Goal: Task Accomplishment & Management: Complete application form

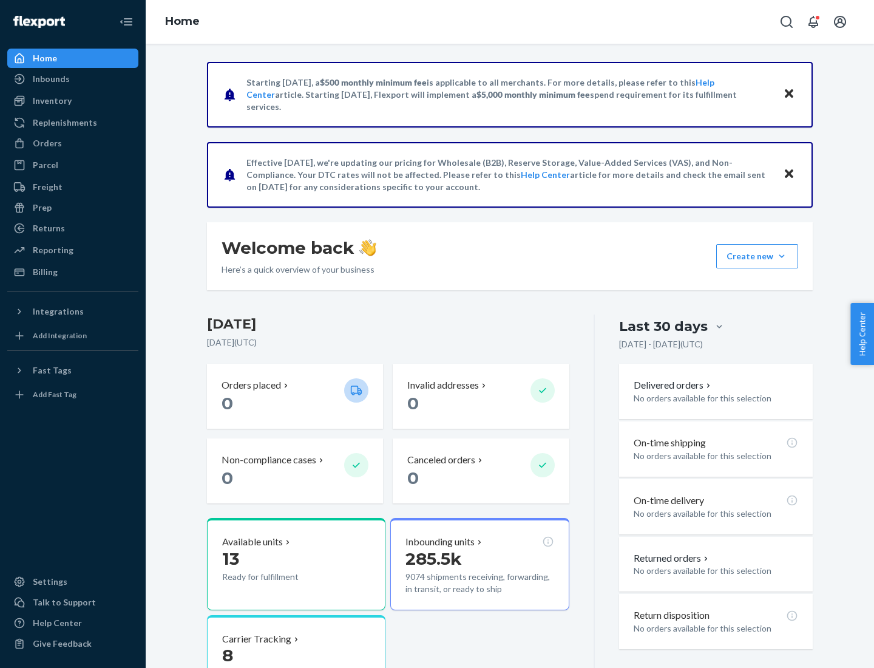
click at [782, 256] on button "Create new Create new inbound Create new order Create new product" at bounding box center [757, 256] width 82 height 24
click at [73, 79] on div "Inbounds" at bounding box center [72, 78] width 129 height 17
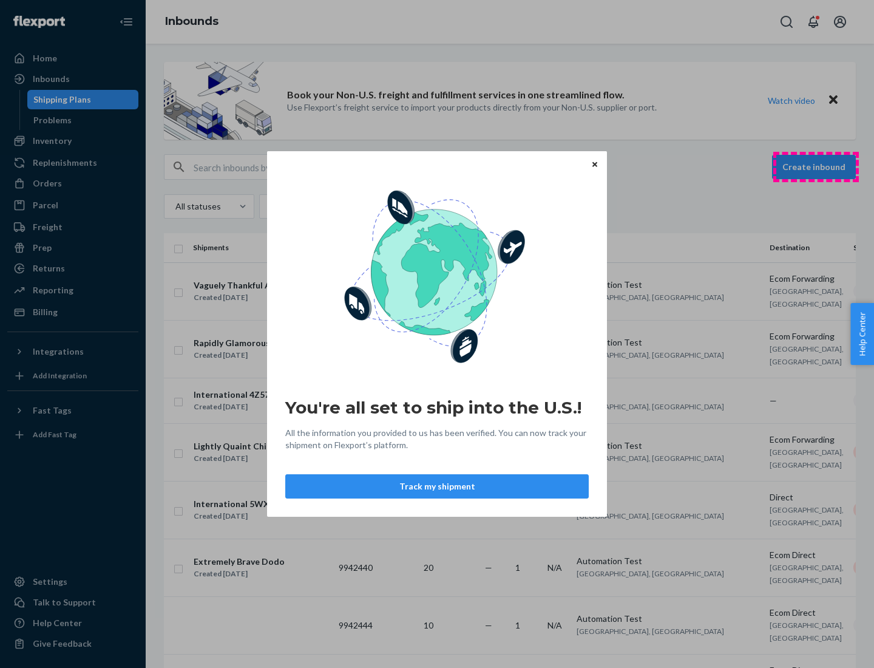
click at [816, 167] on div "You're all set to ship into the U.S.! All the information you provided to us ha…" at bounding box center [437, 334] width 874 height 668
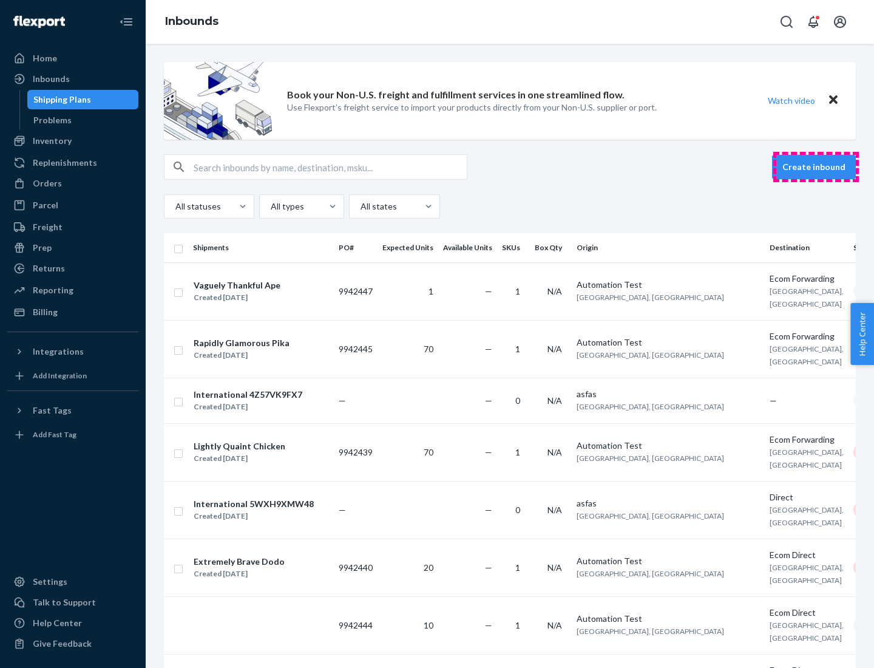
click at [816, 167] on button "Create inbound" at bounding box center [814, 167] width 84 height 24
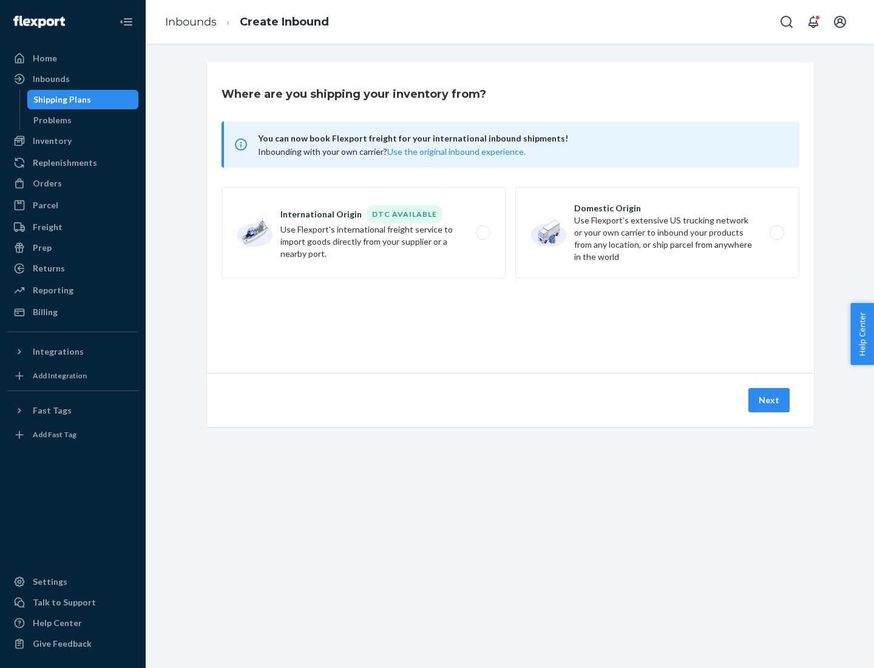
click at [657, 233] on label "Domestic Origin Use Flexport’s extensive US trucking network or your own carrie…" at bounding box center [657, 232] width 284 height 91
click at [776, 233] on input "Domestic Origin Use Flexport’s extensive US trucking network or your own carrie…" at bounding box center [780, 233] width 8 height 8
radio input "true"
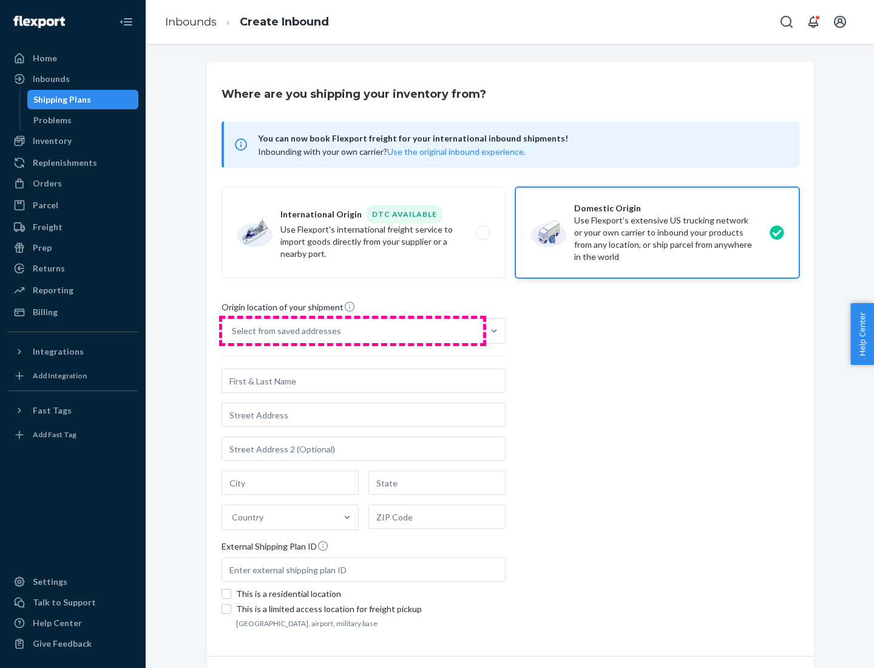
click at [353, 331] on div "Select from saved addresses" at bounding box center [352, 331] width 261 height 24
click at [233, 331] on input "Select from saved addresses" at bounding box center [232, 331] width 1 height 12
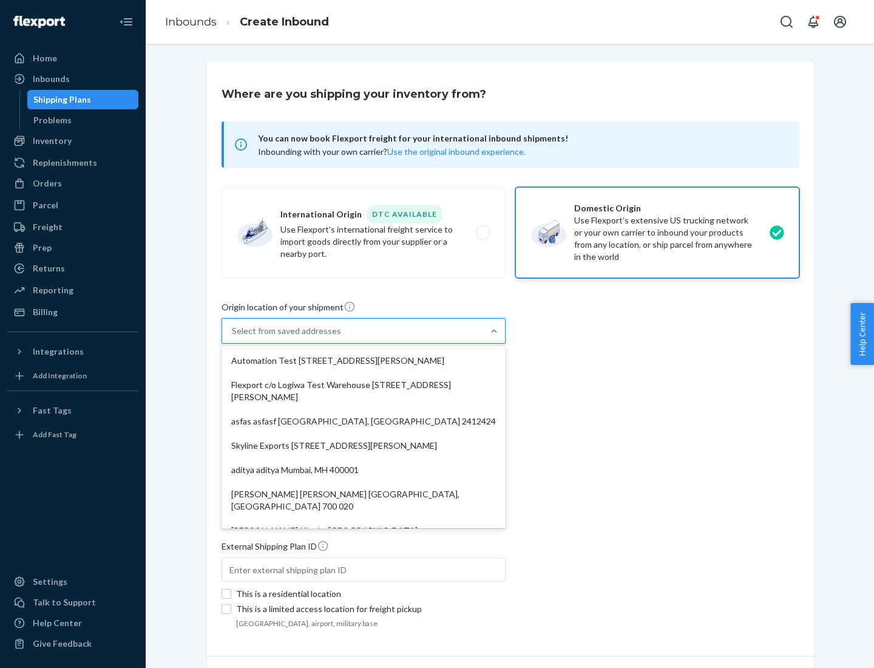
scroll to position [5, 0]
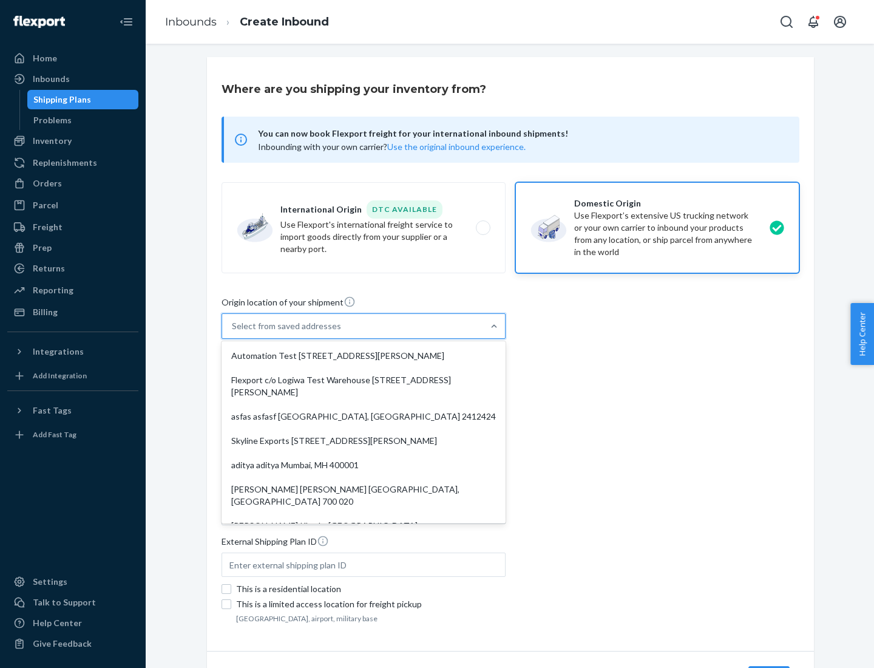
click at [364, 356] on div "Automation Test [STREET_ADDRESS][PERSON_NAME]" at bounding box center [363, 356] width 279 height 24
click at [233, 332] on input "option Automation Test [STREET_ADDRESS][PERSON_NAME]. 9 results available. Use …" at bounding box center [232, 326] width 1 height 12
type input "Automation Test"
type input "9th Floor"
type input "[GEOGRAPHIC_DATA]"
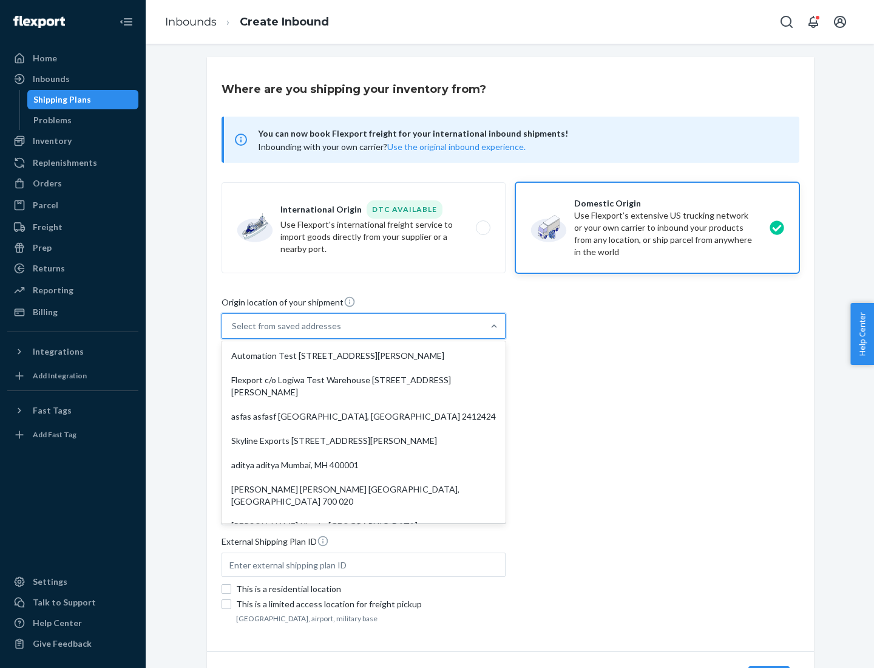
type input "CA"
type input "94104"
type input "[STREET_ADDRESS][PERSON_NAME]"
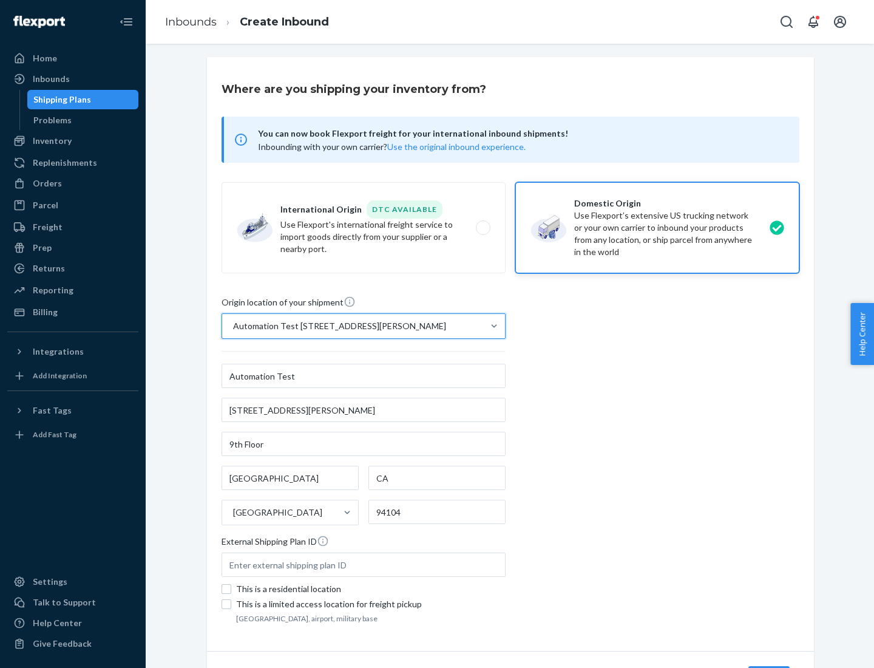
scroll to position [71, 0]
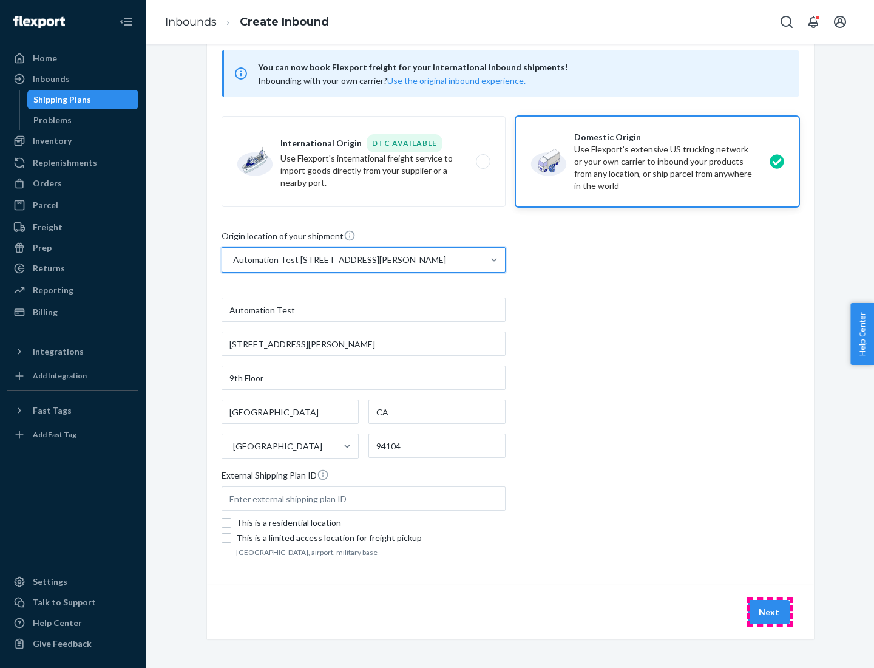
click at [770, 612] on button "Next" at bounding box center [769, 612] width 41 height 24
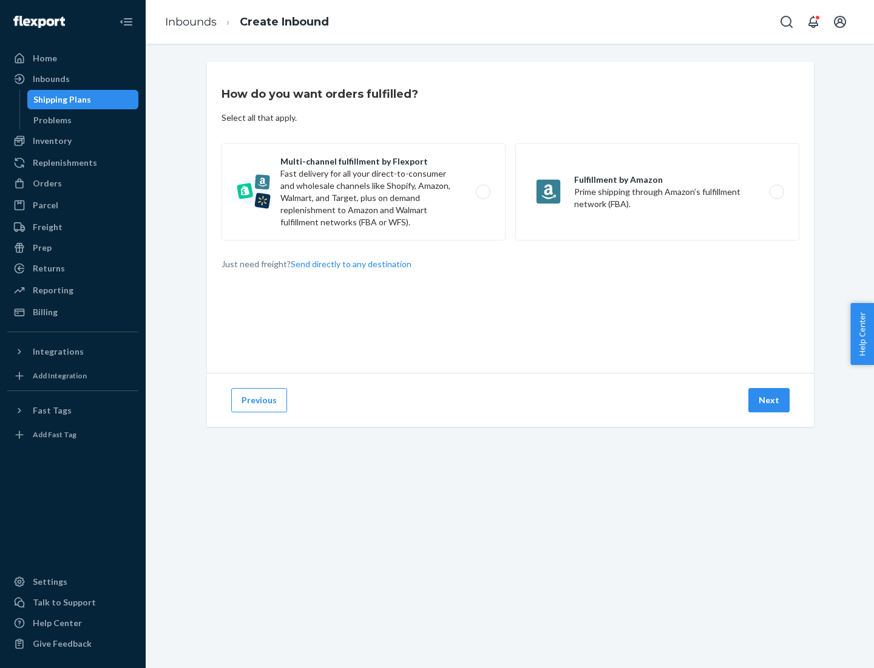
click at [364, 192] on label "Multi-channel fulfillment by Flexport Fast delivery for all your direct-to-cons…" at bounding box center [364, 191] width 284 height 97
click at [483, 192] on input "Multi-channel fulfillment by Flexport Fast delivery for all your direct-to-cons…" at bounding box center [487, 192] width 8 height 8
radio input "true"
click at [770, 400] on button "Next" at bounding box center [769, 400] width 41 height 24
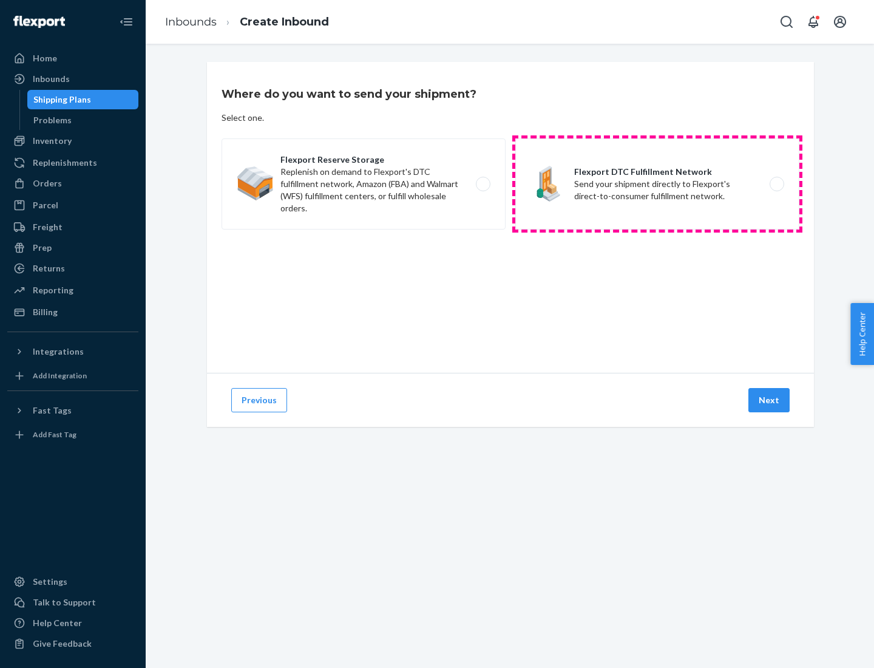
click at [657, 184] on label "Flexport DTC Fulfillment Network Send your shipment directly to Flexport's dire…" at bounding box center [657, 183] width 284 height 91
click at [776, 184] on input "Flexport DTC Fulfillment Network Send your shipment directly to Flexport's dire…" at bounding box center [780, 184] width 8 height 8
radio input "true"
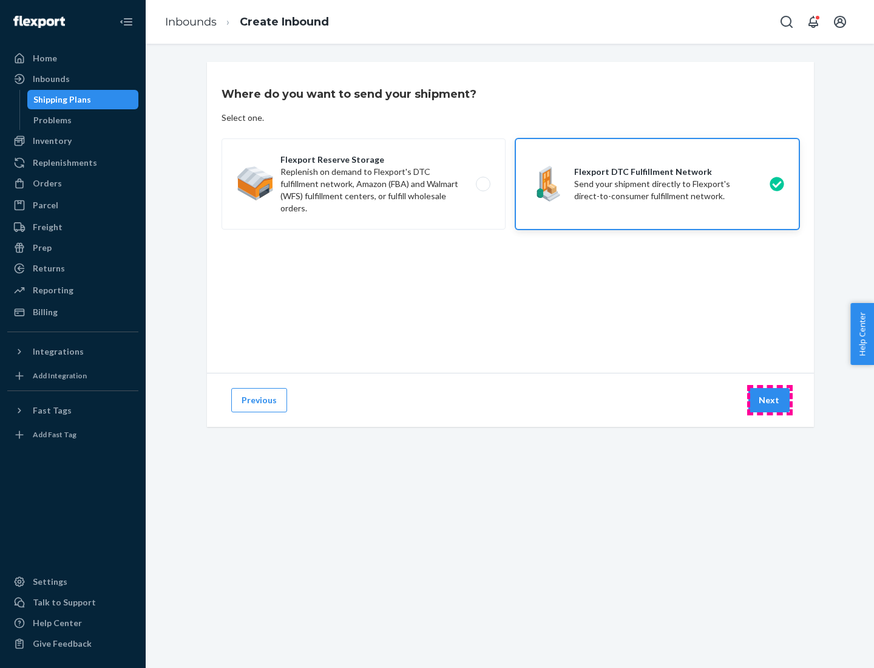
click at [770, 400] on button "Next" at bounding box center [769, 400] width 41 height 24
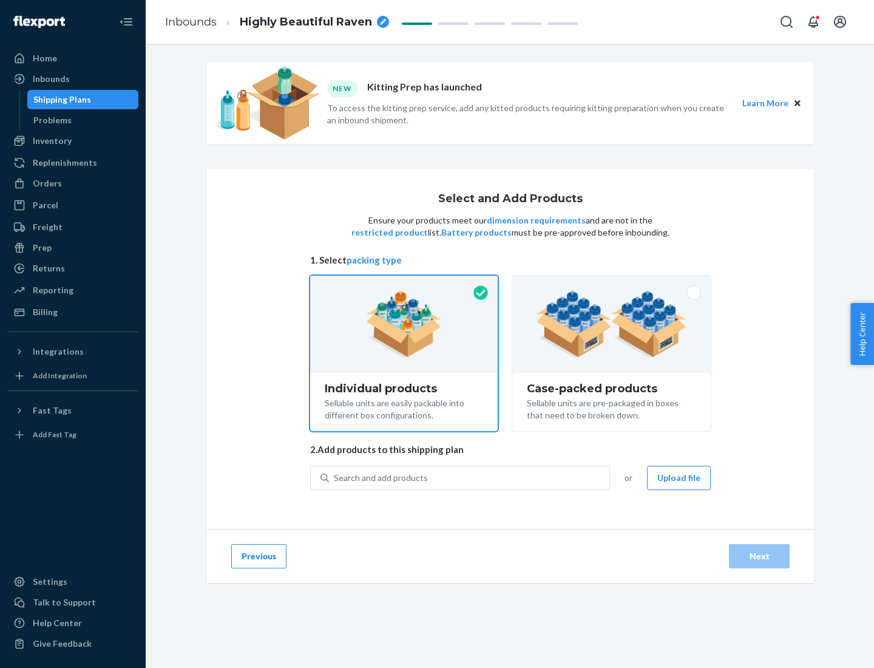
click at [470, 477] on div "Search and add products" at bounding box center [469, 478] width 280 height 22
click at [335, 477] on input "Search and add products" at bounding box center [334, 478] width 1 height 12
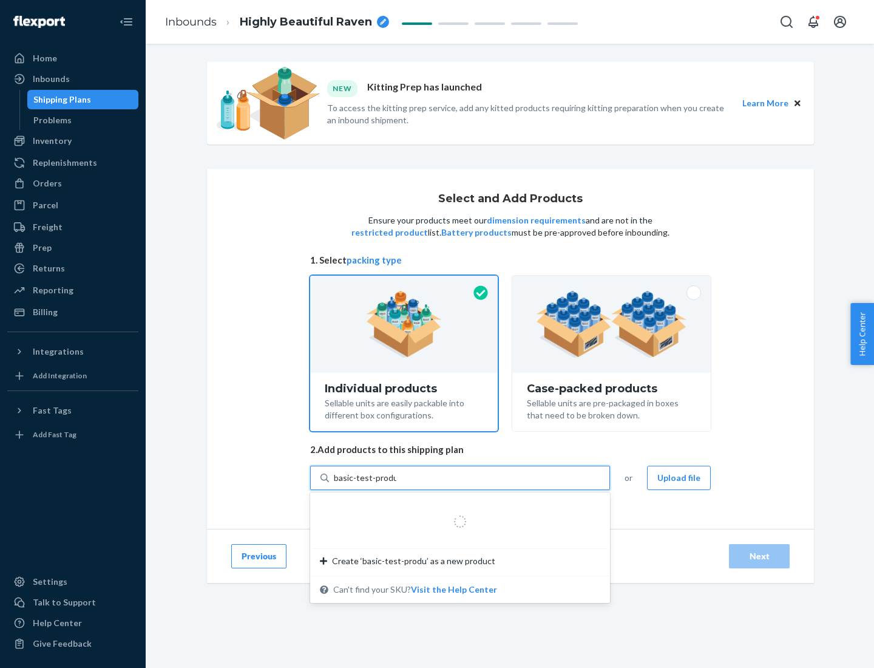
type input "basic-test-product-1"
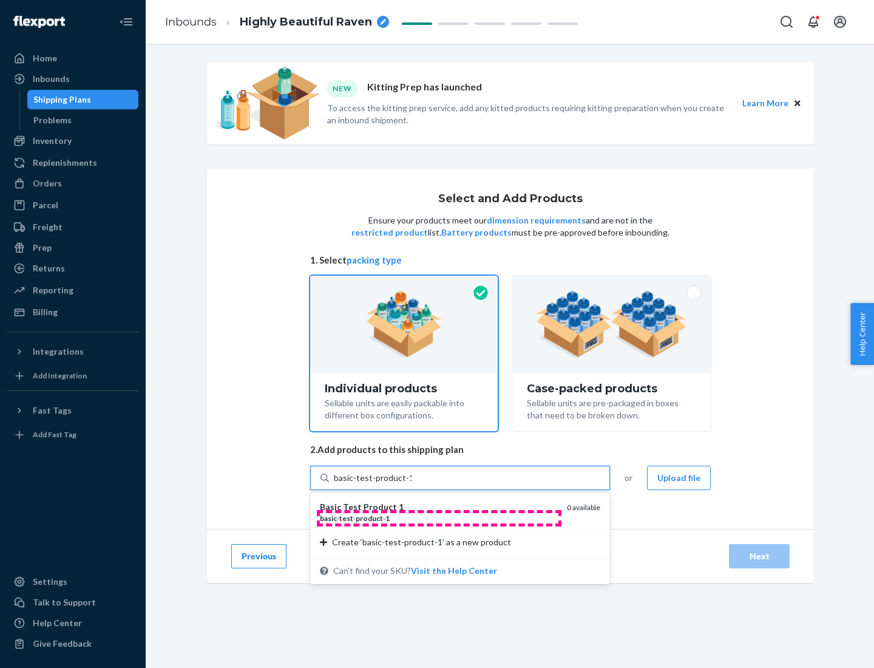
click at [439, 518] on div "basic - test - product - 1" at bounding box center [438, 518] width 237 height 10
click at [412, 484] on input "basic-test-product-1" at bounding box center [373, 478] width 78 height 12
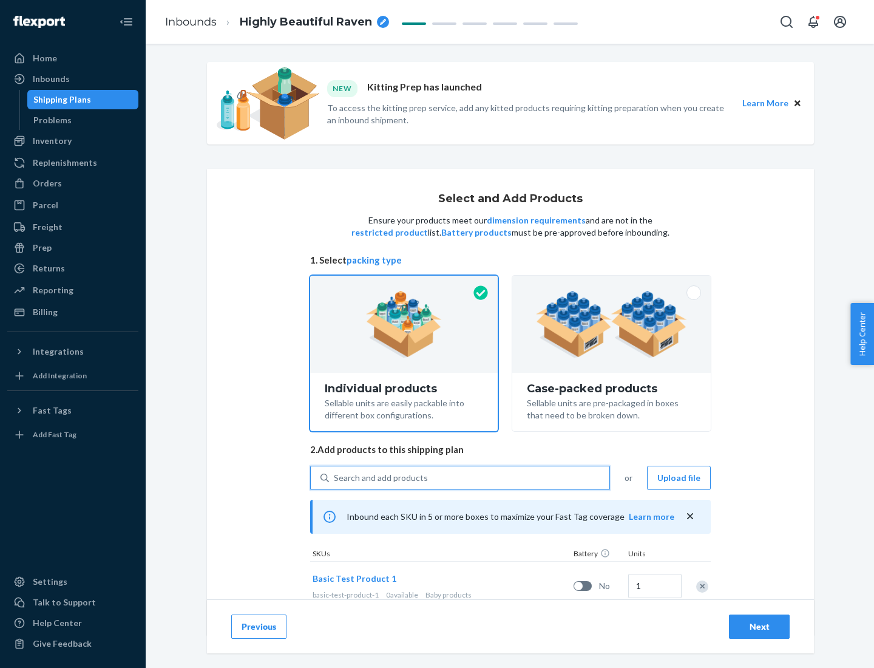
scroll to position [36, 0]
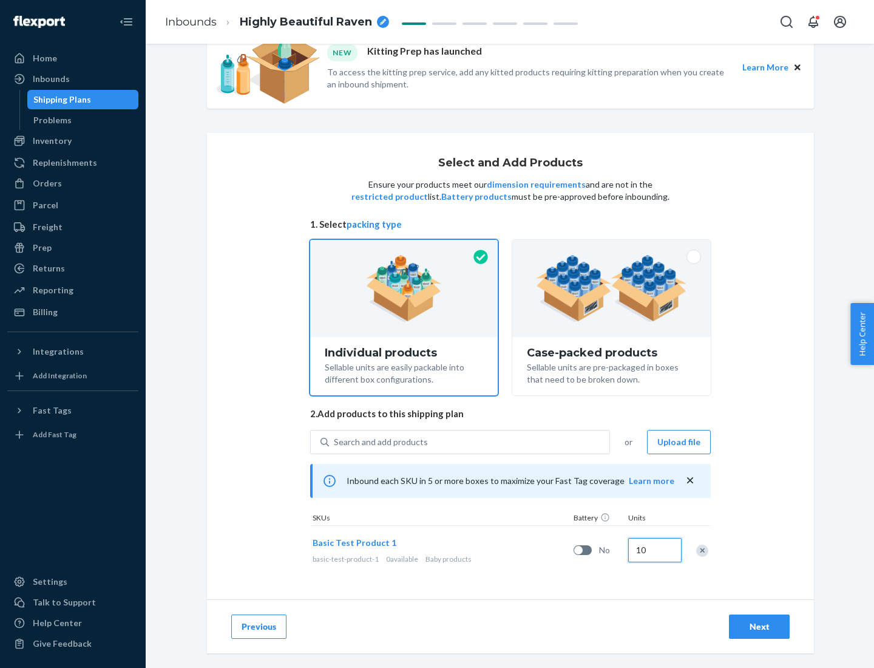
type input "10"
click at [759, 626] on div "Next" at bounding box center [759, 626] width 40 height 12
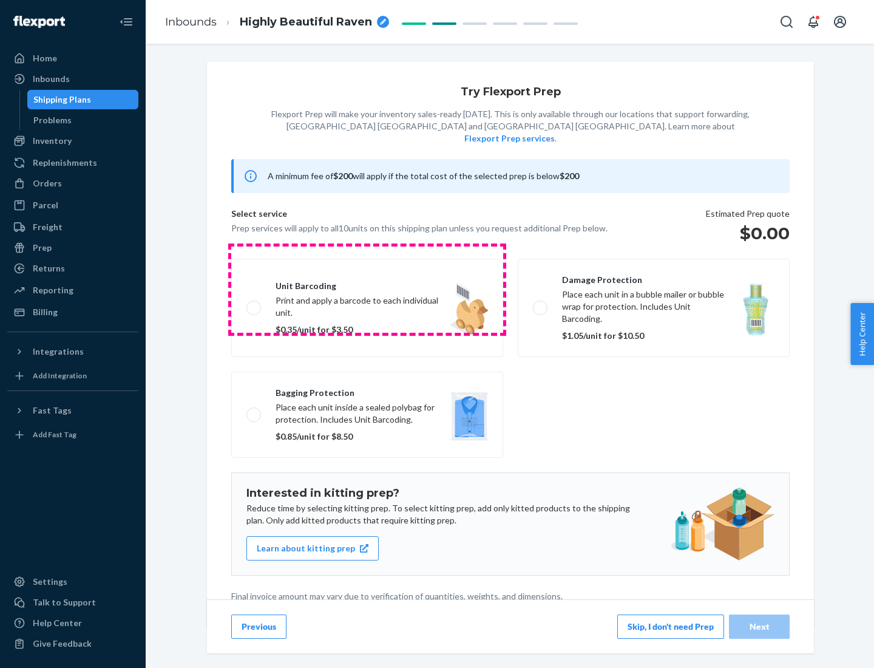
click at [367, 289] on label "Unit barcoding Print and apply a barcode to each individual unit. $0.35/unit fo…" at bounding box center [367, 308] width 272 height 98
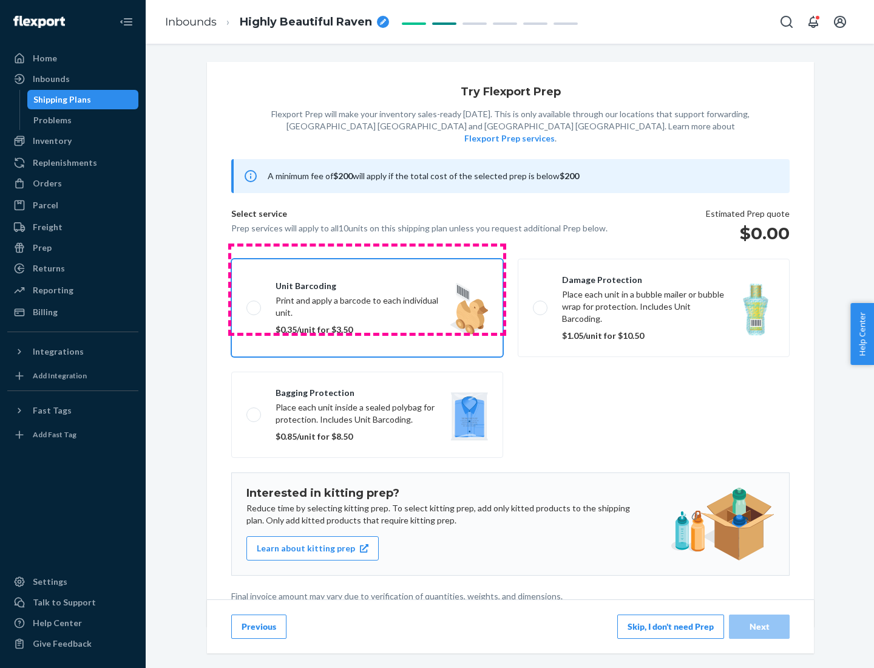
click at [254, 304] on input "Unit barcoding Print and apply a barcode to each individual unit. $0.35/unit fo…" at bounding box center [250, 308] width 8 height 8
checkbox input "true"
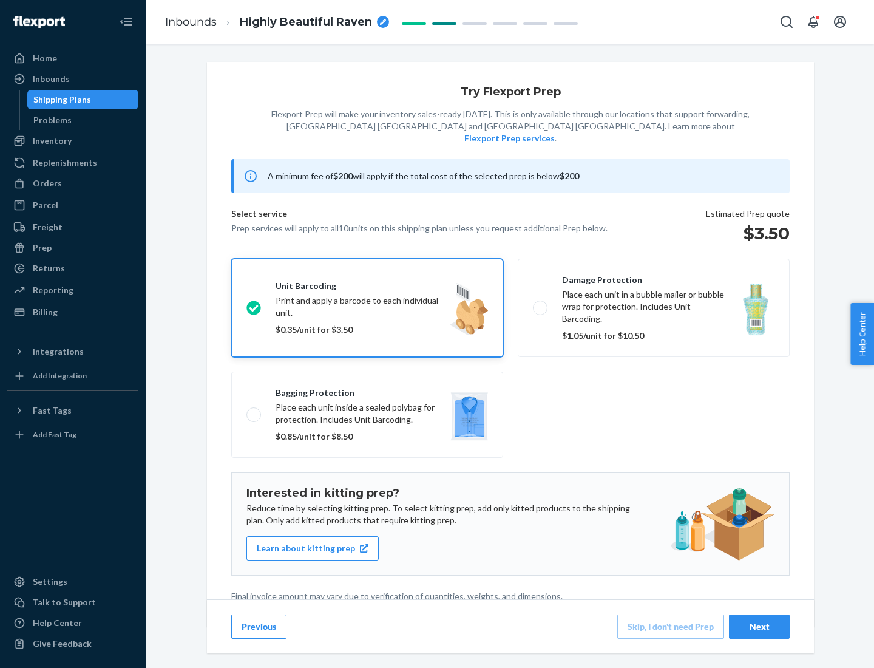
scroll to position [3, 0]
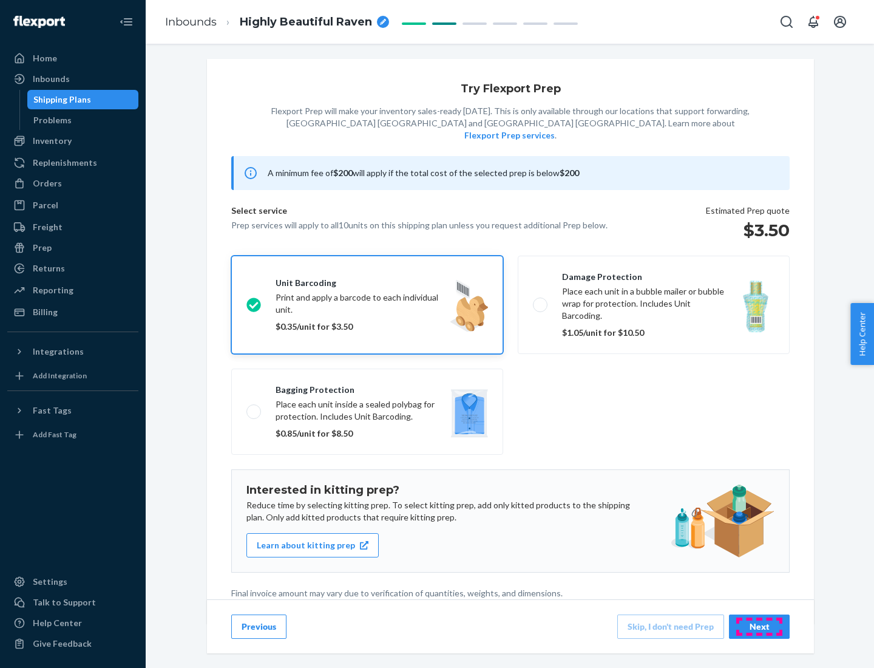
click at [759, 626] on div "Next" at bounding box center [759, 626] width 40 height 12
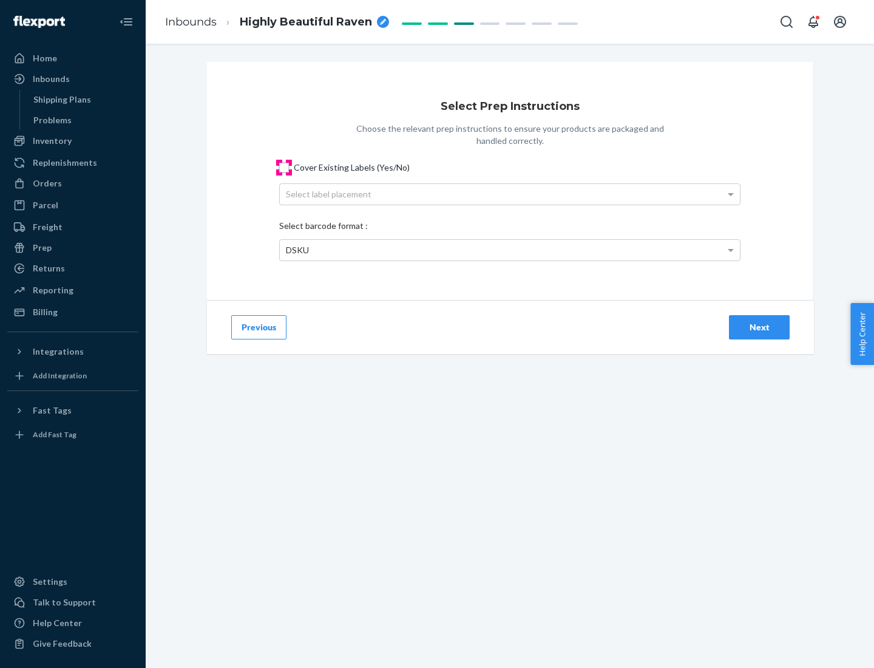
click at [284, 167] on input "Cover Existing Labels (Yes/No)" at bounding box center [284, 168] width 10 height 10
checkbox input "true"
click at [759, 327] on div "Next" at bounding box center [759, 327] width 40 height 12
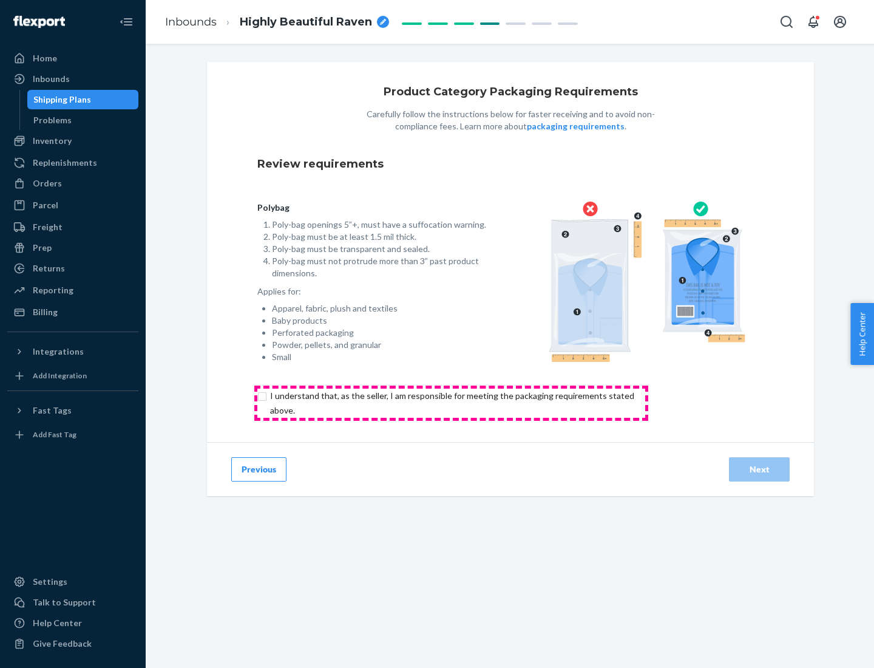
click at [451, 402] on input "checkbox" at bounding box center [459, 403] width 404 height 29
checkbox input "true"
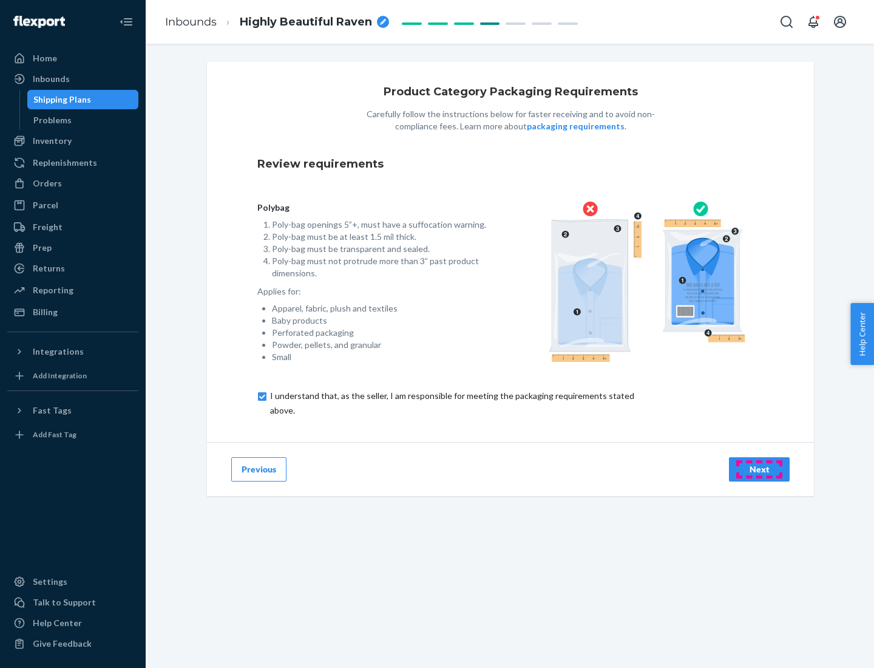
click at [759, 469] on div "Next" at bounding box center [759, 469] width 40 height 12
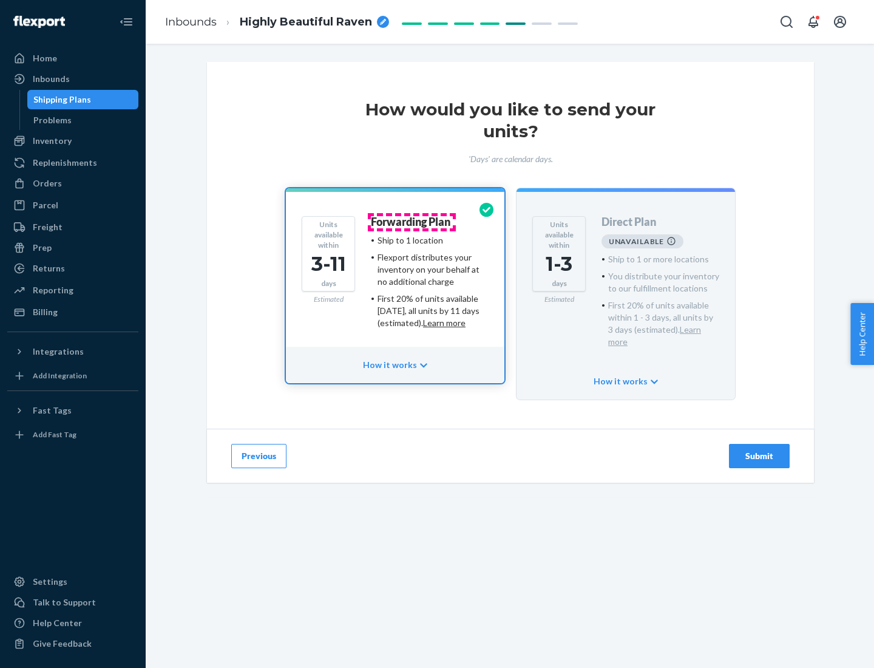
click at [412, 222] on h4 "Forwarding Plan" at bounding box center [411, 222] width 80 height 12
click at [759, 450] on div "Submit" at bounding box center [759, 456] width 40 height 12
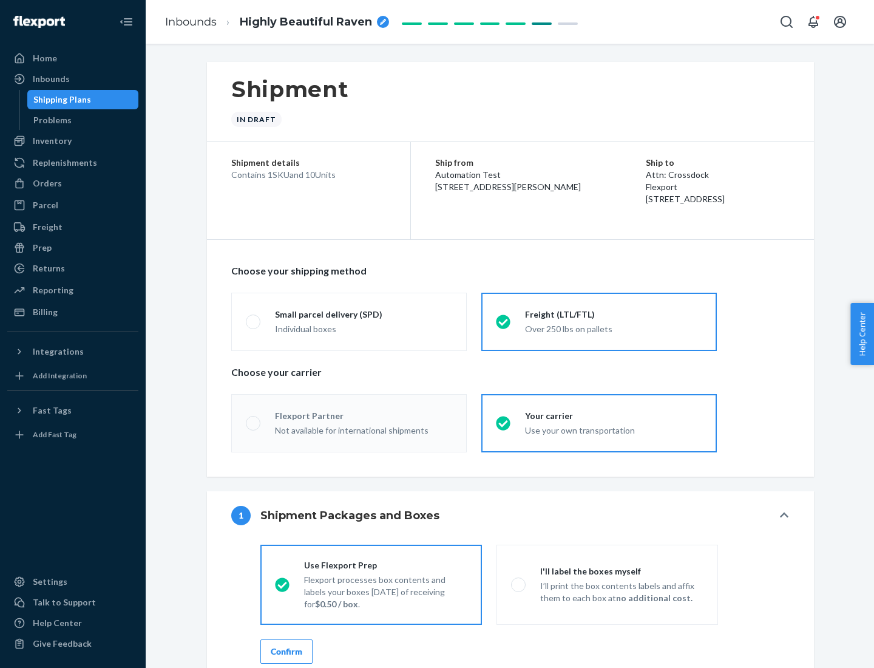
radio input "true"
radio input "false"
radio input "true"
radio input "false"
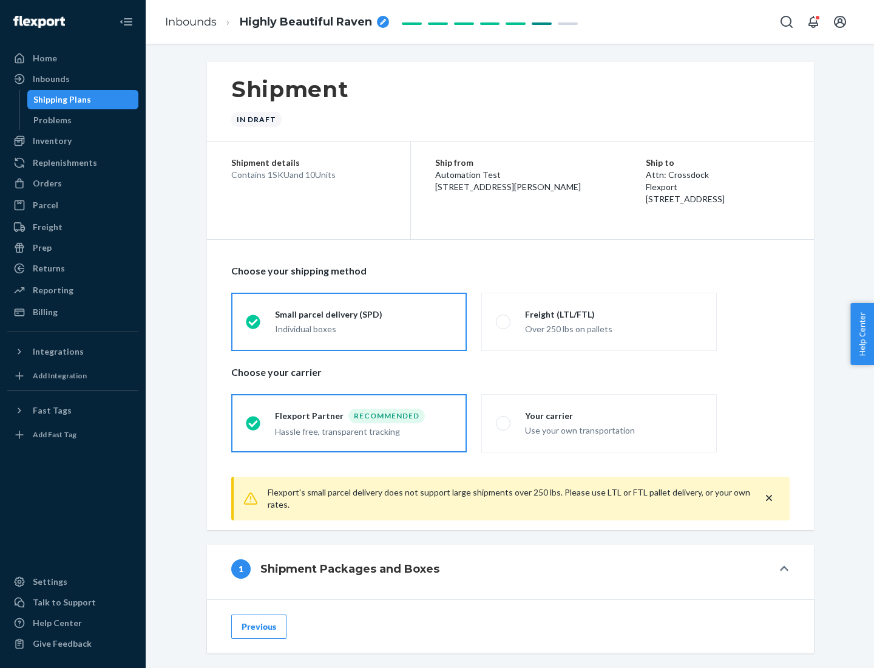
click at [364, 328] on div "Individual boxes" at bounding box center [363, 329] width 177 height 12
click at [254, 325] on input "Small parcel delivery (SPD) Individual boxes" at bounding box center [250, 321] width 8 height 8
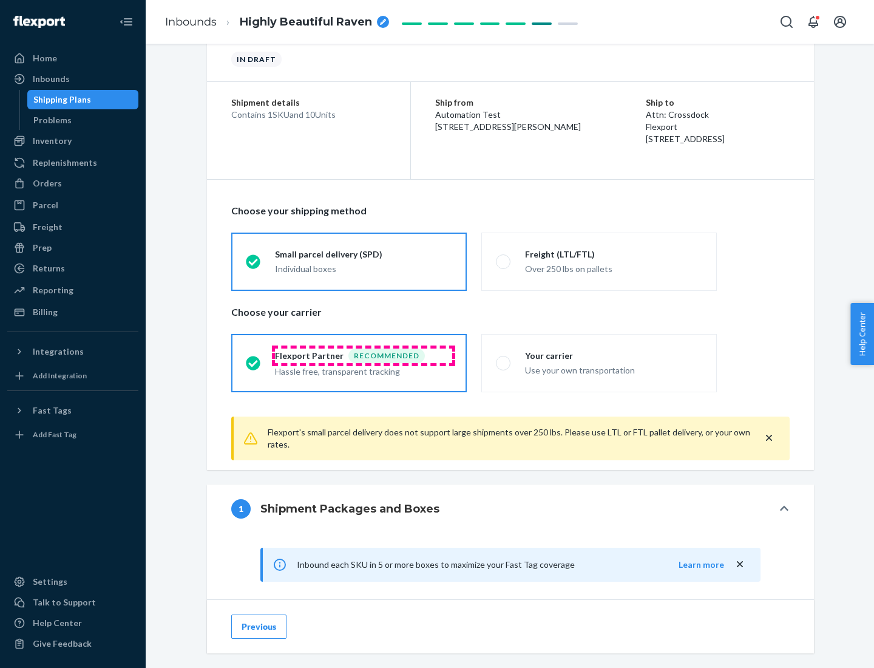
click at [364, 355] on div "Recommended" at bounding box center [386, 355] width 76 height 15
click at [254, 359] on input "Flexport Partner Recommended Hassle free, transparent tracking" at bounding box center [250, 363] width 8 height 8
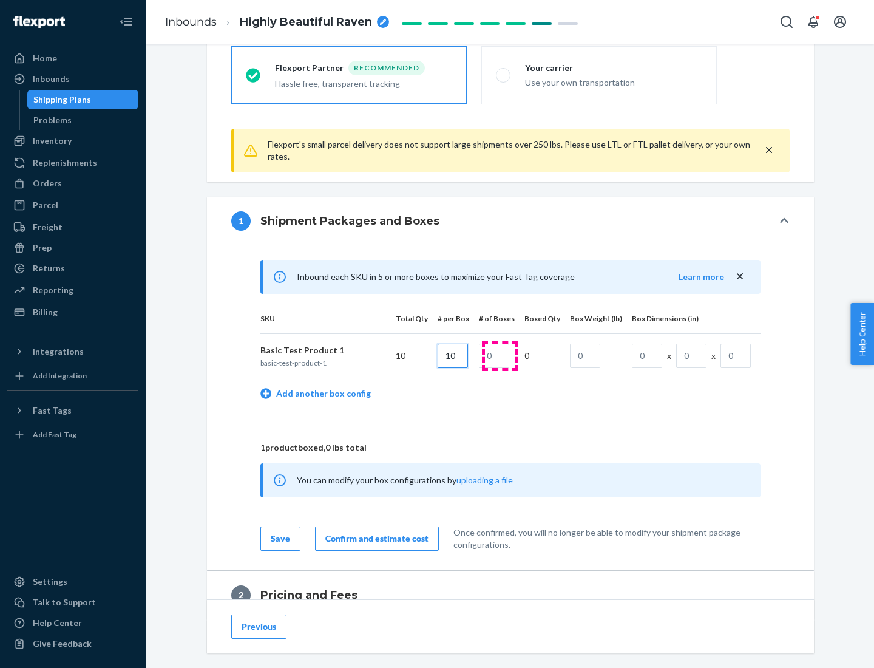
type input "10"
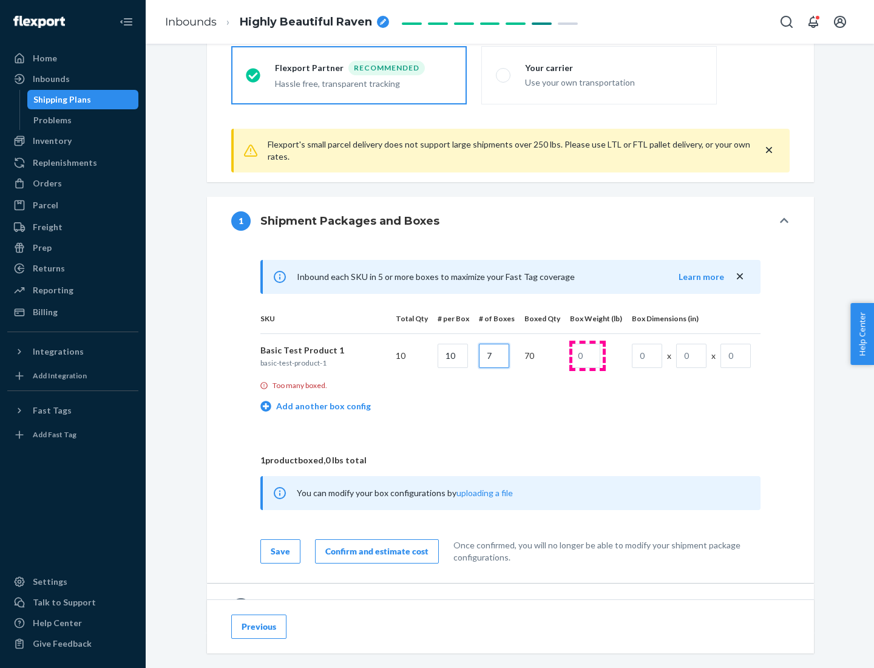
type input "7"
type input "1"
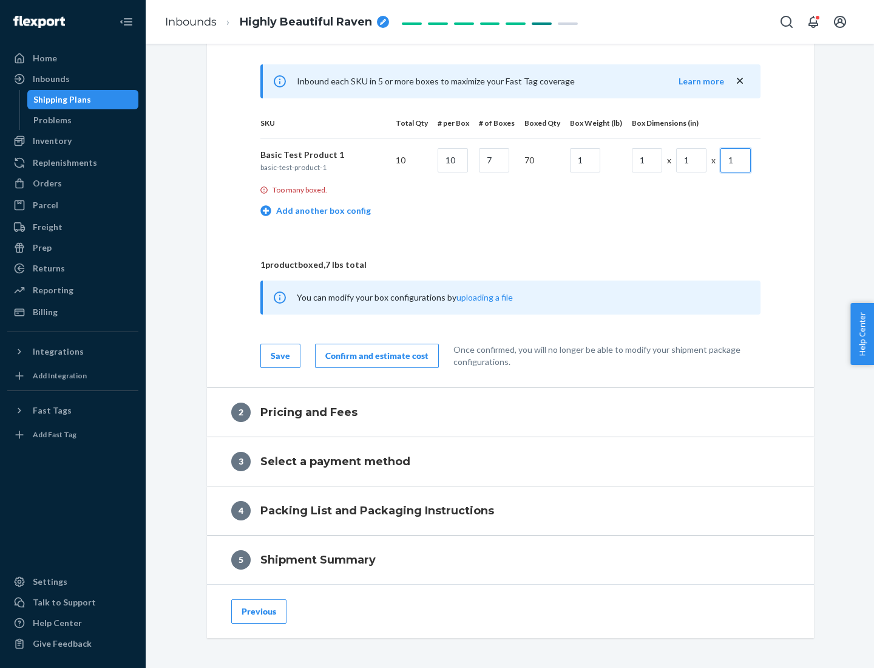
type input "1"
click at [375, 356] on div "Confirm and estimate cost" at bounding box center [376, 356] width 103 height 12
